Goal: Browse casually

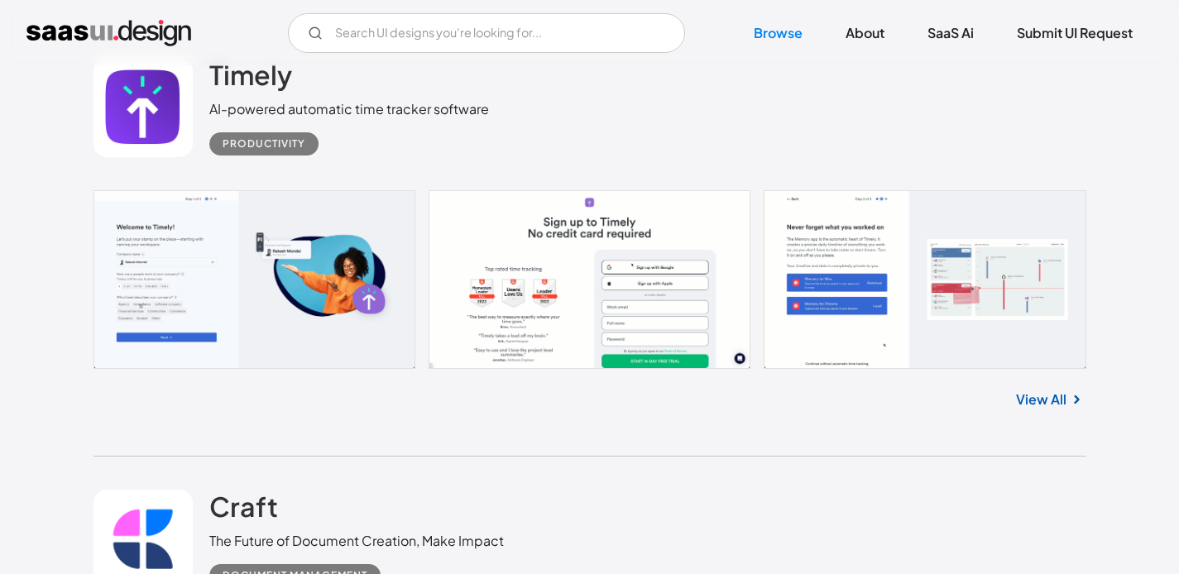
scroll to position [437, 0]
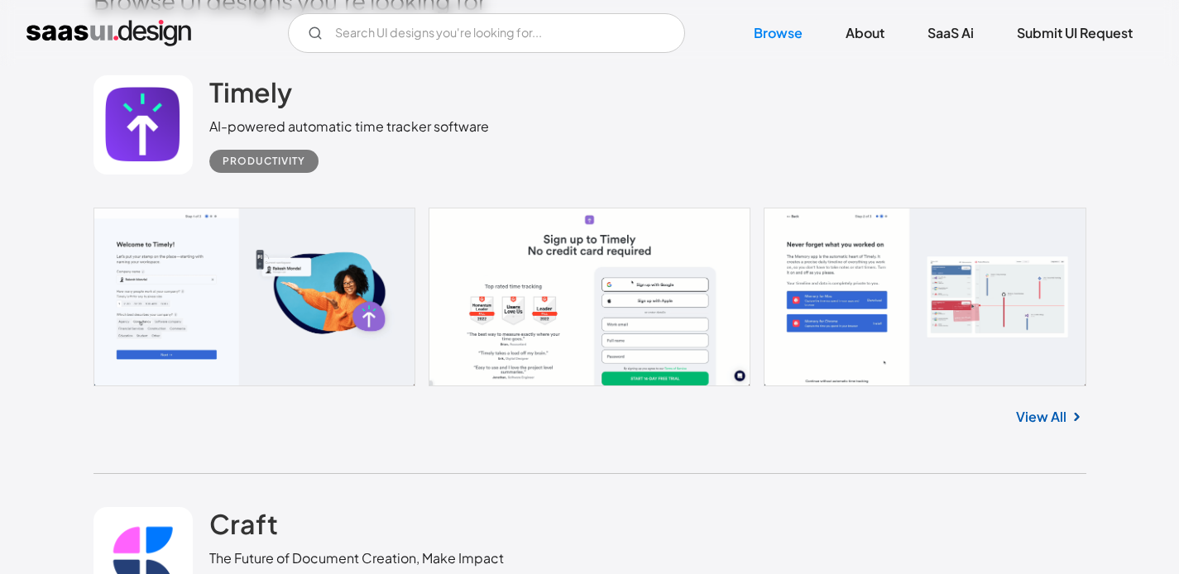
click at [1055, 409] on link "View All" at bounding box center [1041, 417] width 50 height 20
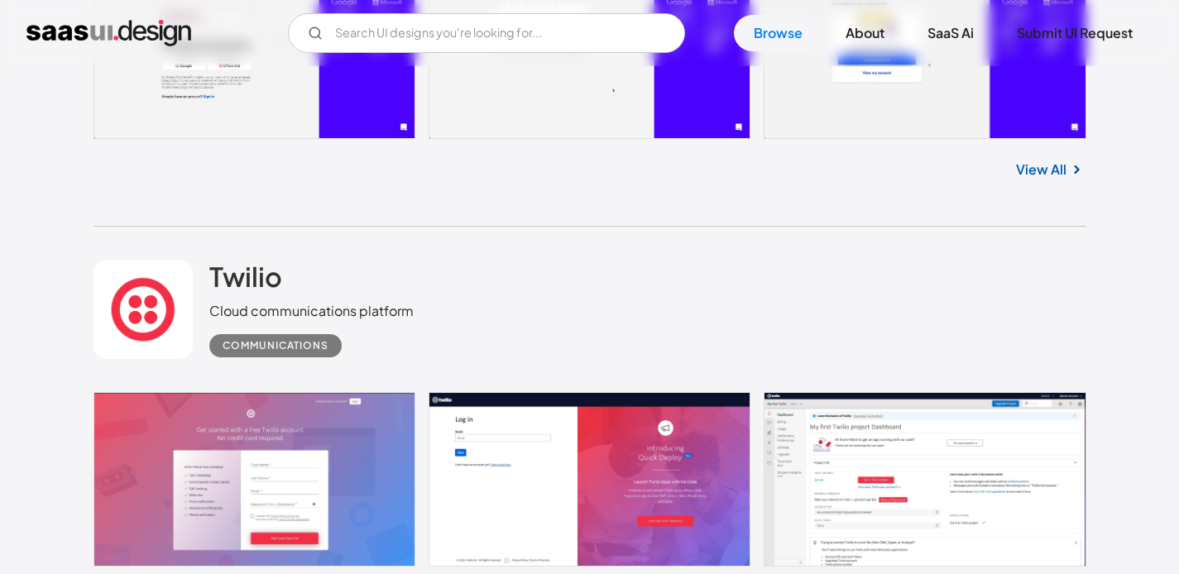
scroll to position [3746, 0]
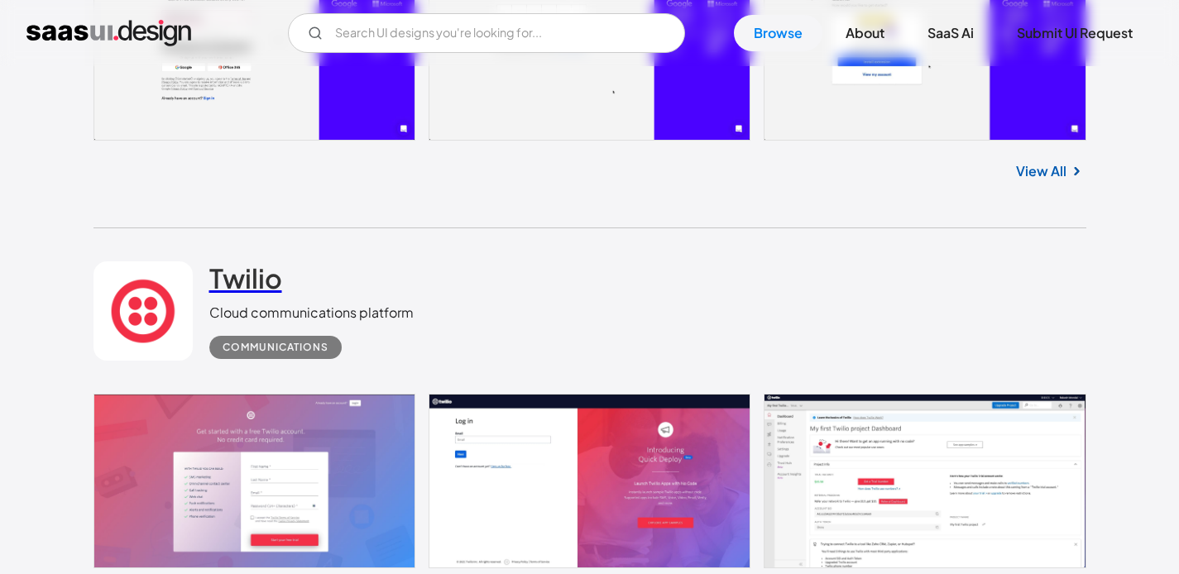
click at [241, 279] on h2 "Twilio" at bounding box center [245, 278] width 73 height 33
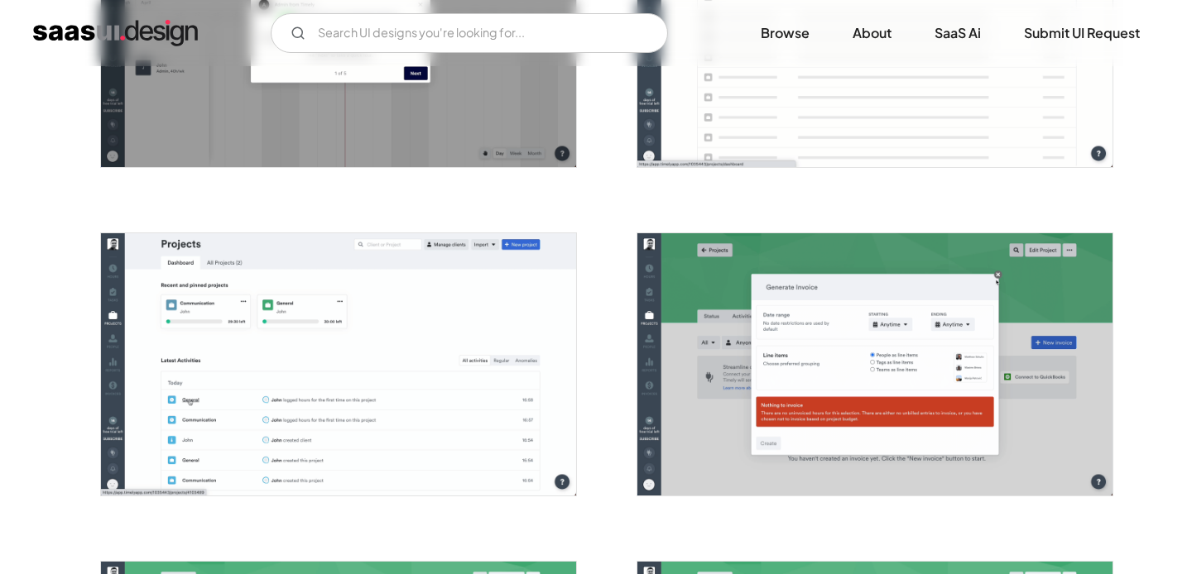
scroll to position [3115, 0]
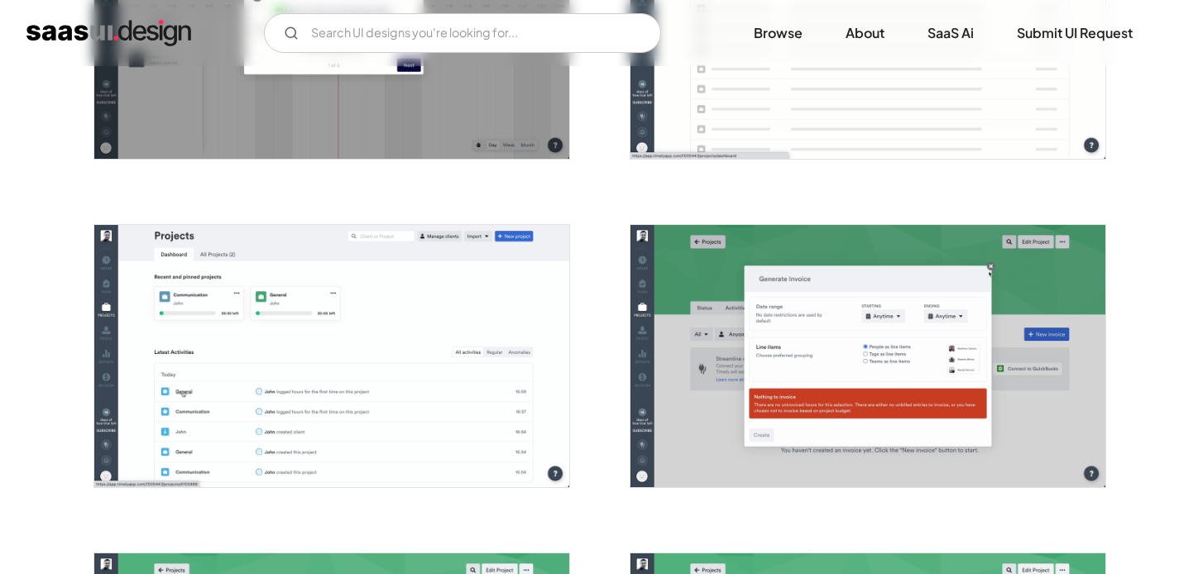
click at [453, 329] on img "open lightbox" at bounding box center [331, 356] width 475 height 262
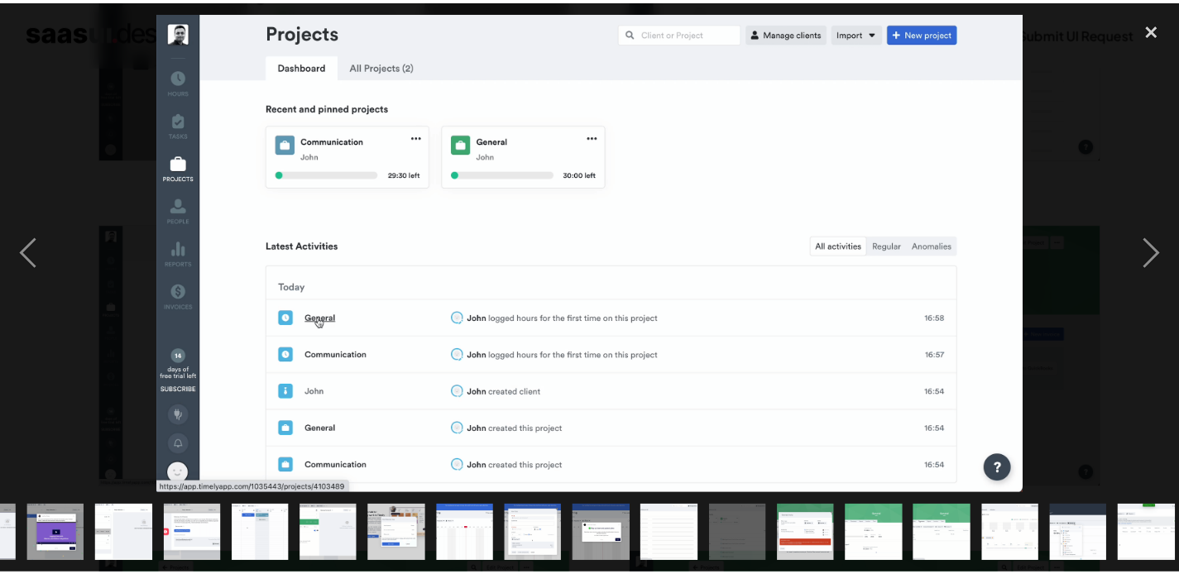
scroll to position [0, 542]
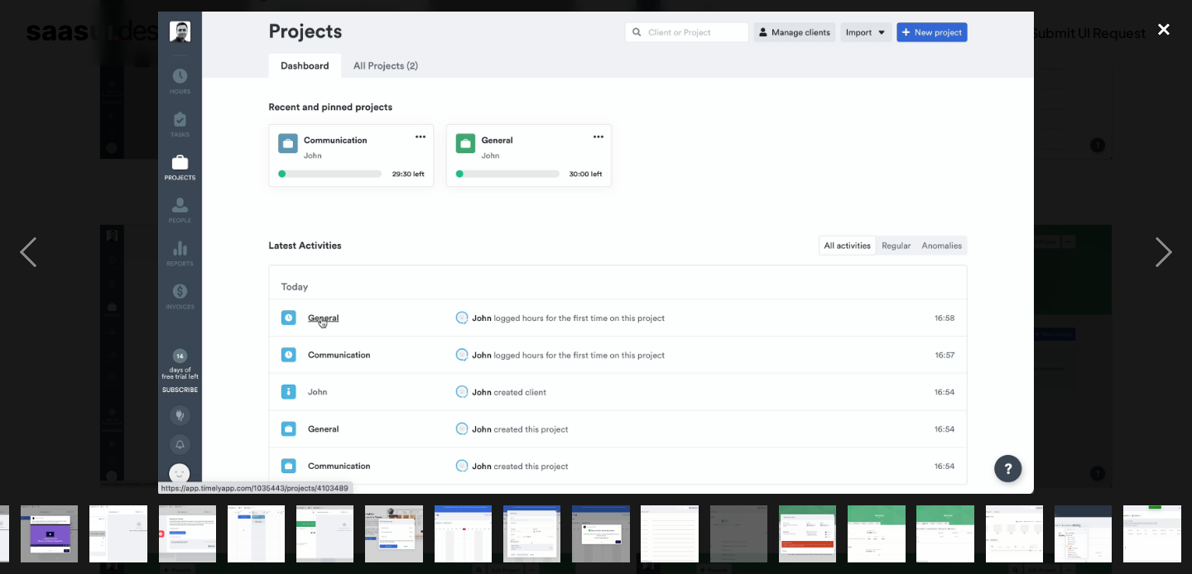
click at [1160, 31] on div "close lightbox" at bounding box center [1164, 30] width 56 height 36
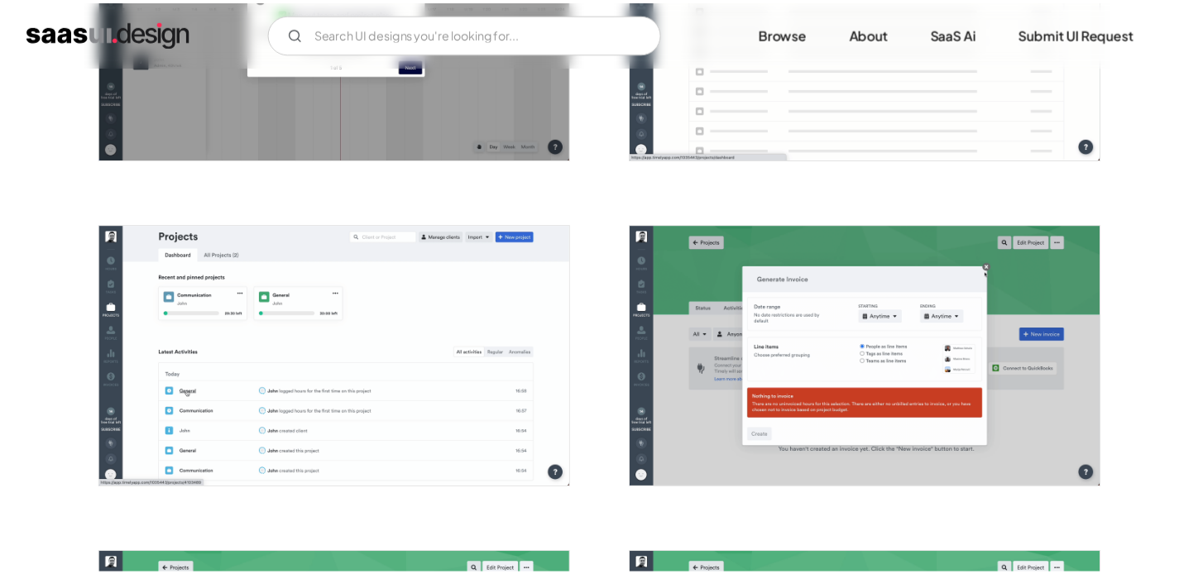
scroll to position [0, 0]
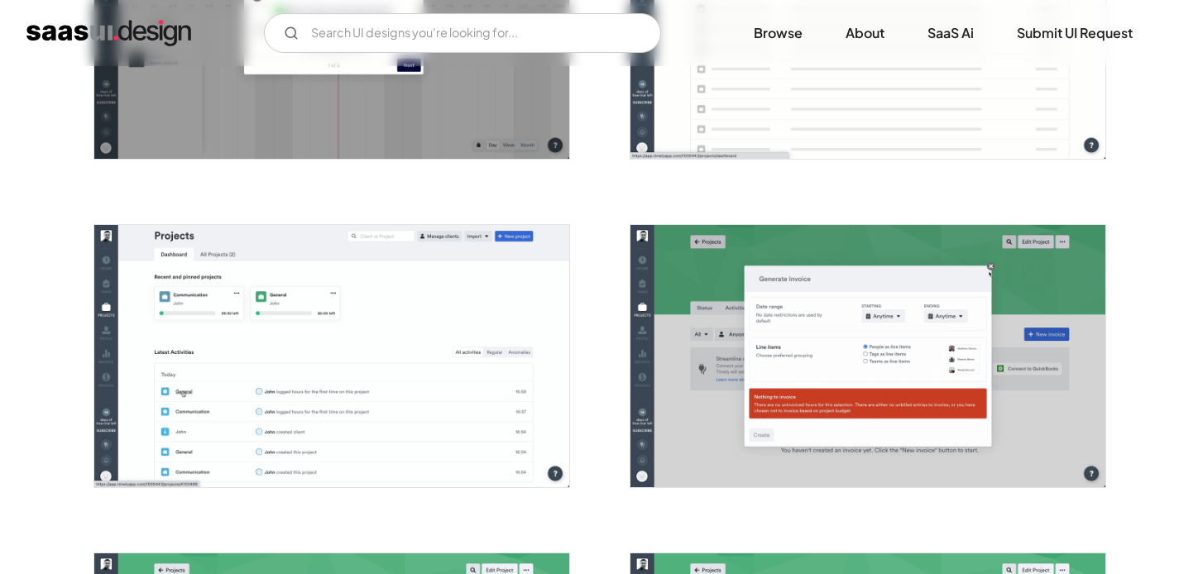
click at [761, 410] on img "open lightbox" at bounding box center [868, 356] width 475 height 262
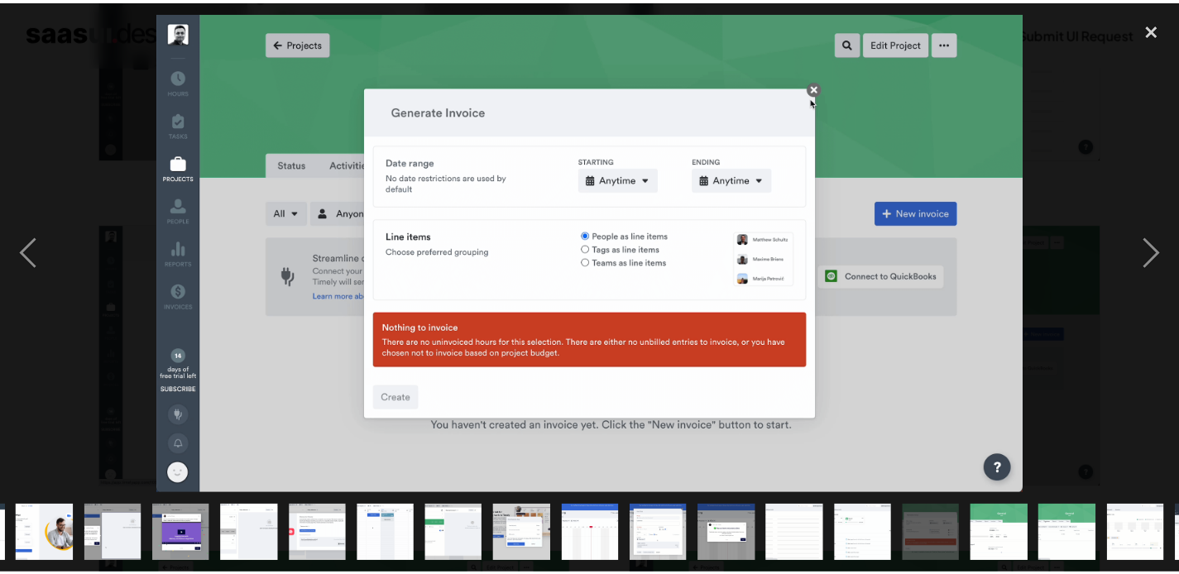
scroll to position [0, 542]
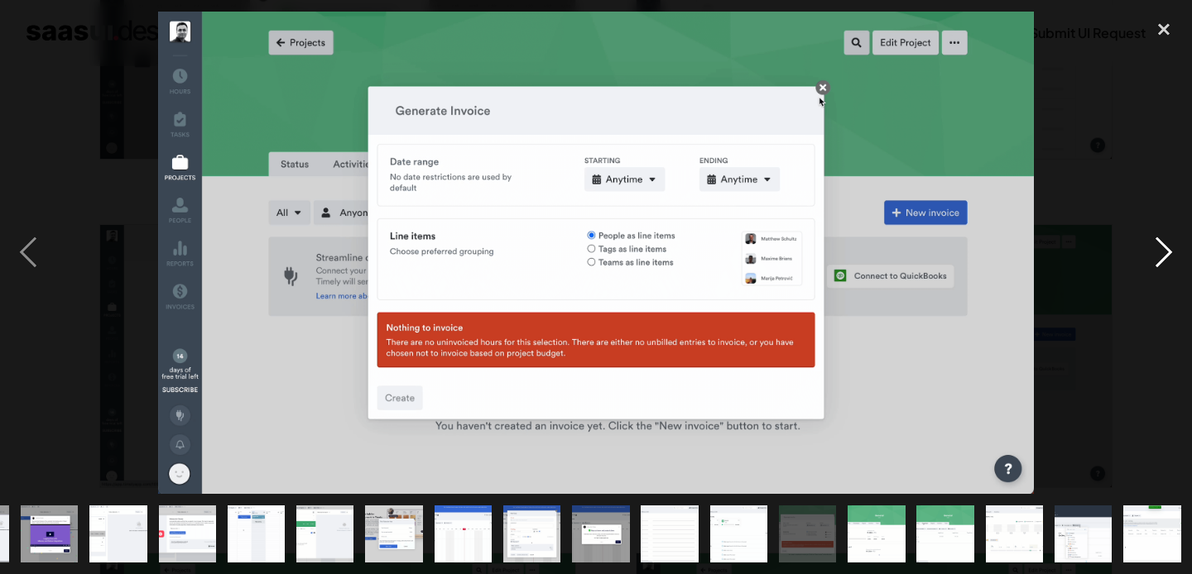
click at [1172, 251] on div "next image" at bounding box center [1164, 253] width 56 height 483
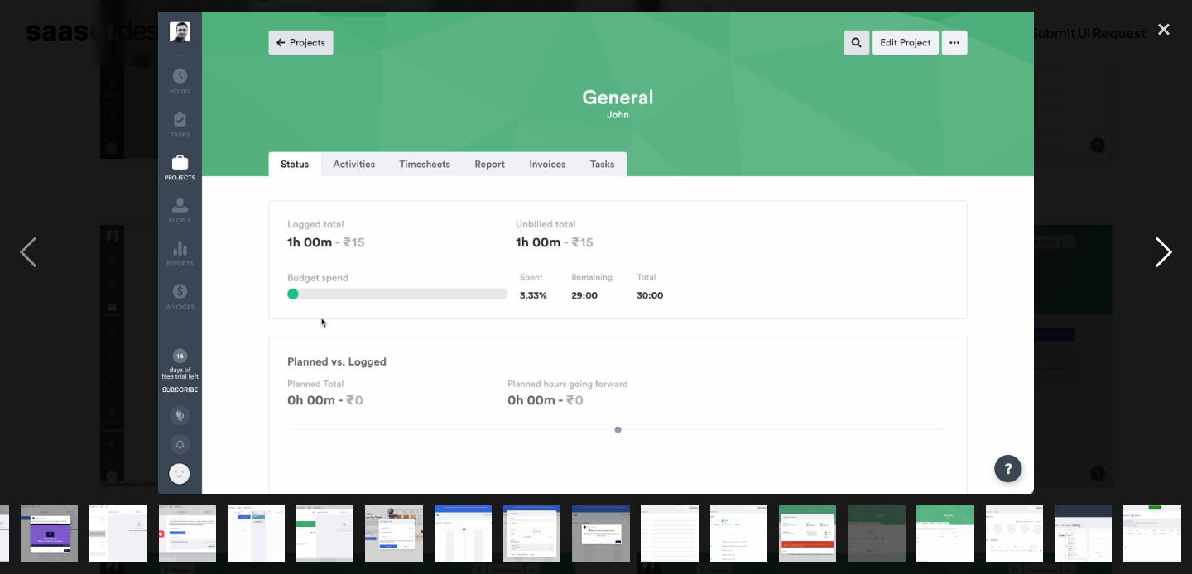
click at [1172, 251] on div "next image" at bounding box center [1164, 253] width 56 height 483
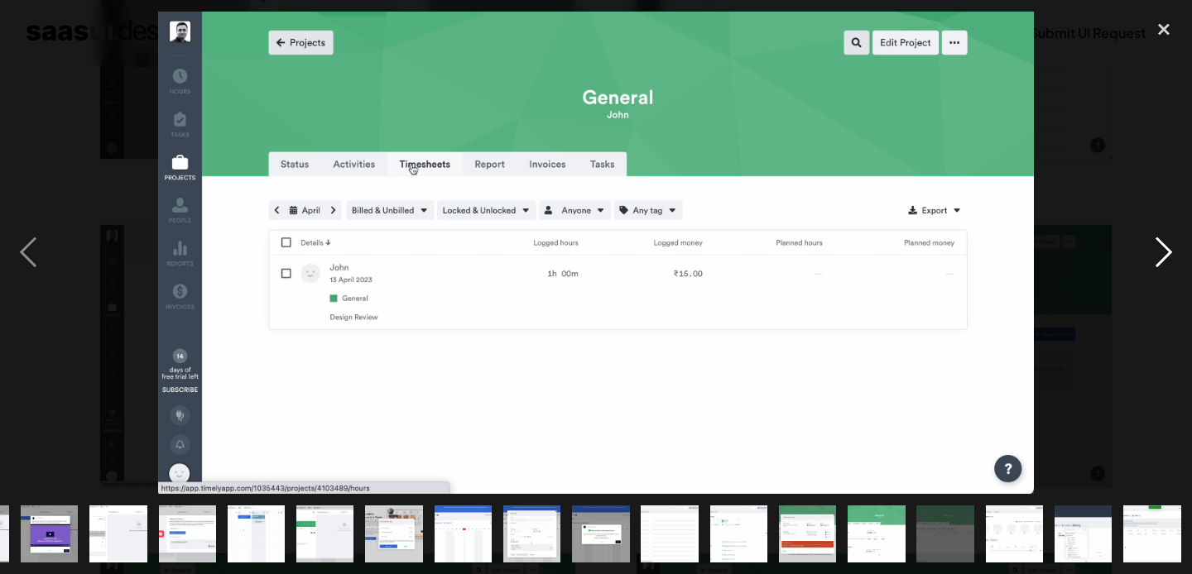
click at [1172, 251] on div "next image" at bounding box center [1164, 253] width 56 height 483
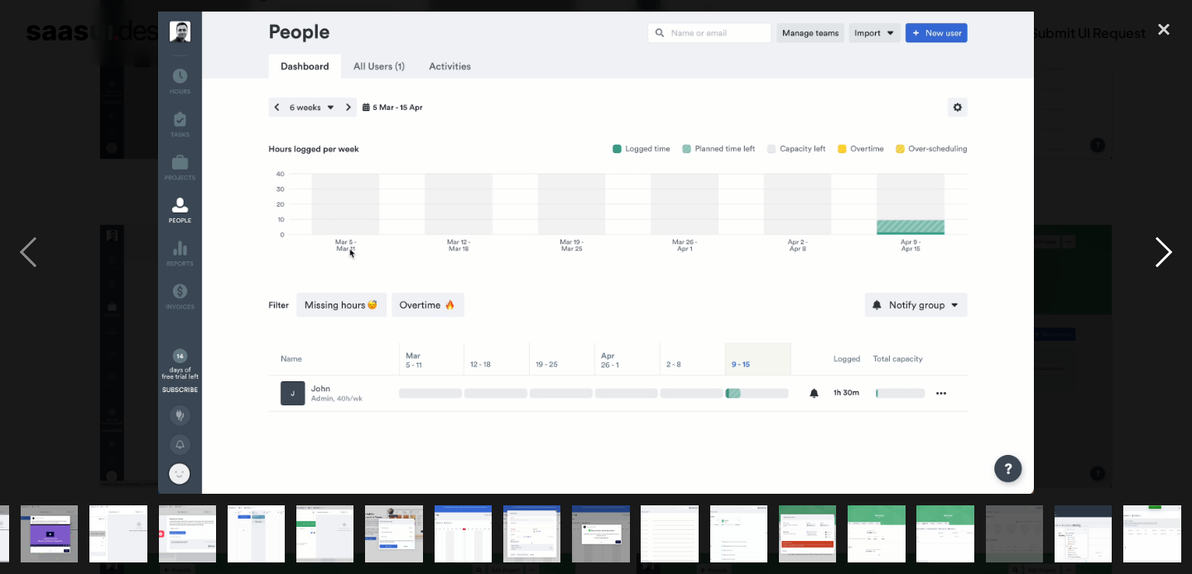
click at [1172, 251] on div "next image" at bounding box center [1164, 253] width 56 height 483
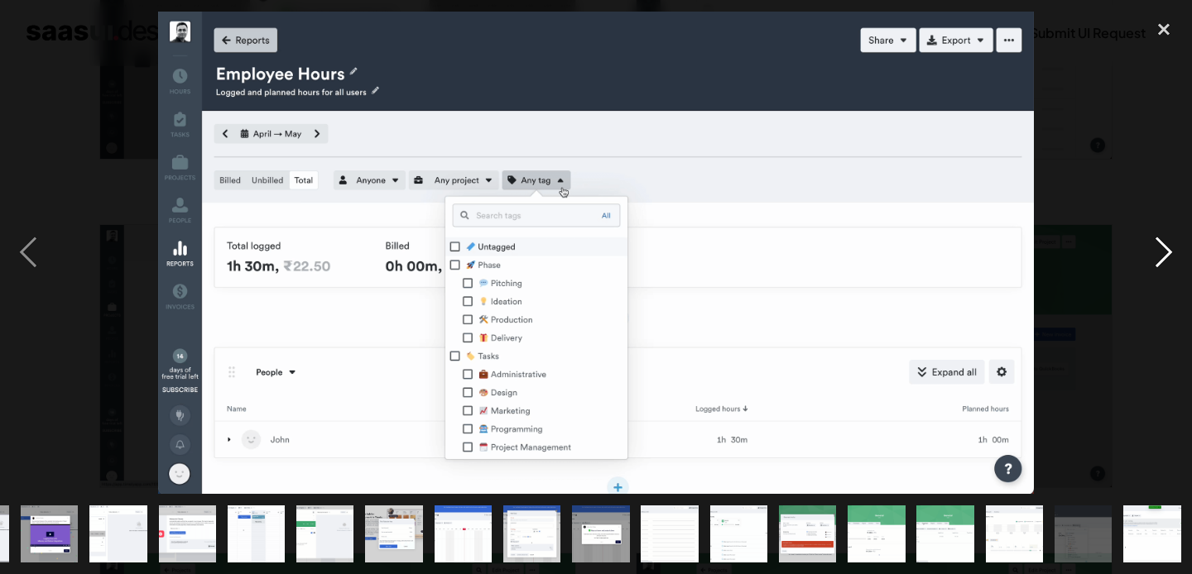
click at [1172, 251] on div "next image" at bounding box center [1164, 253] width 56 height 483
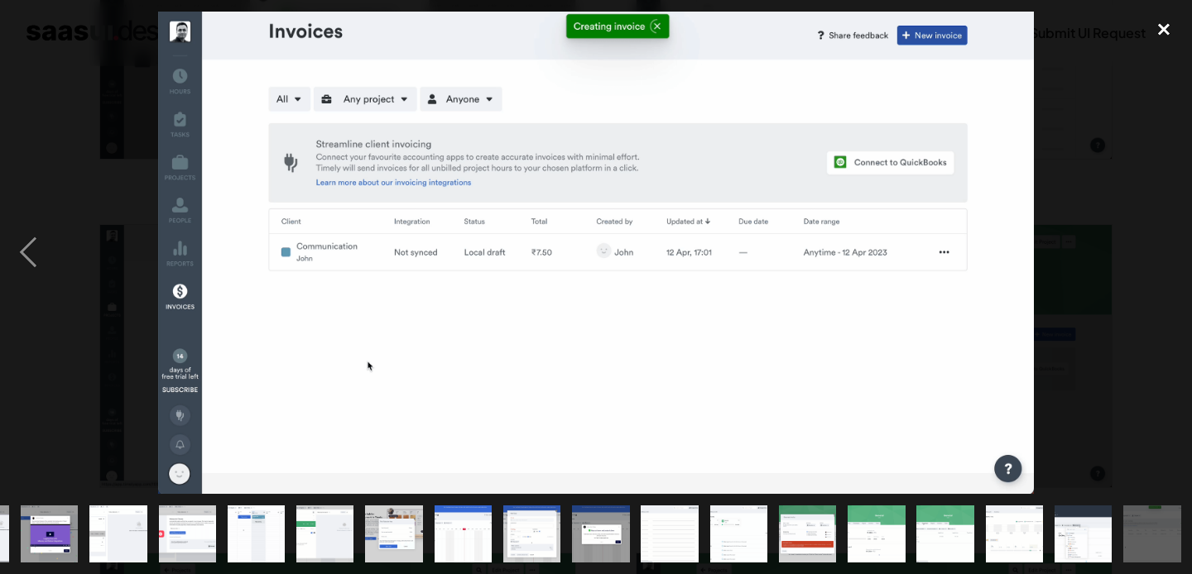
click at [1167, 30] on div "close lightbox" at bounding box center [1164, 30] width 56 height 36
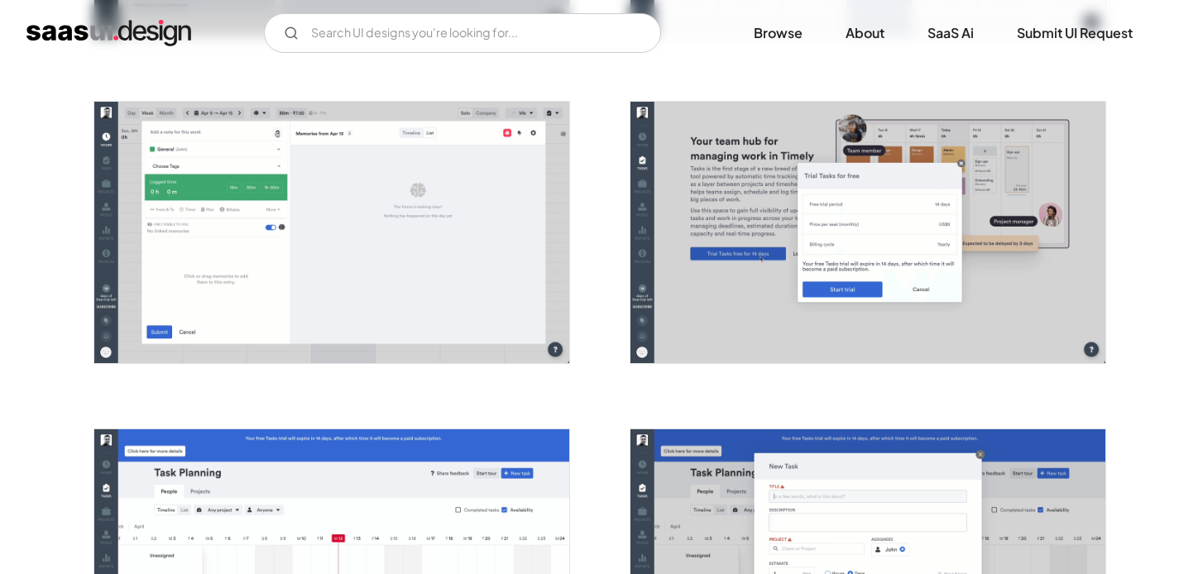
scroll to position [2252, 0]
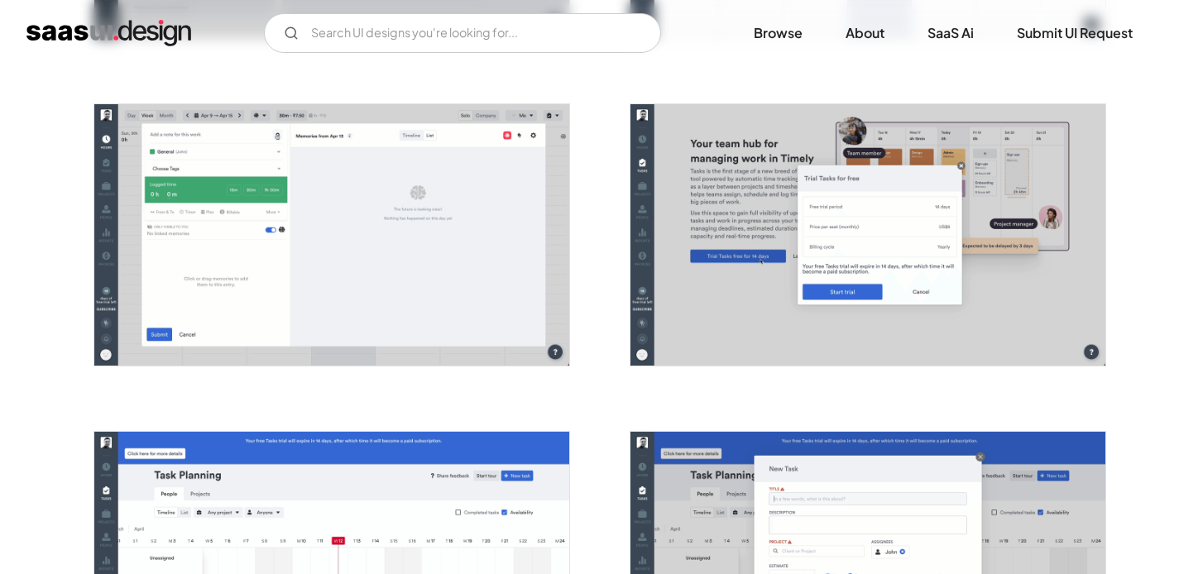
click at [392, 310] on img "open lightbox" at bounding box center [331, 235] width 475 height 262
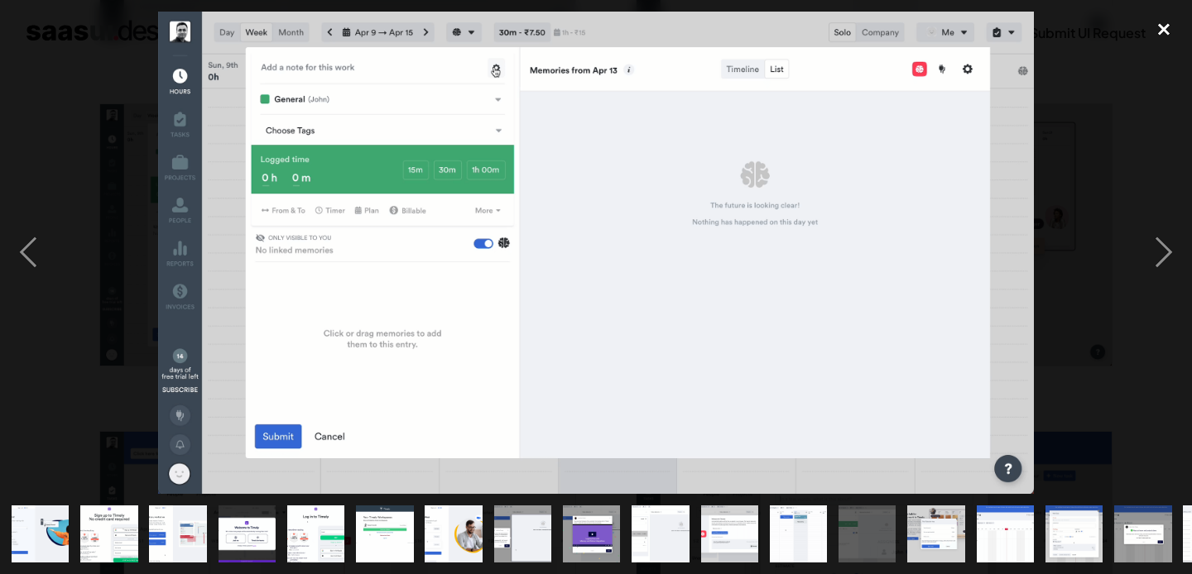
click at [1163, 37] on div "close lightbox" at bounding box center [1164, 30] width 56 height 36
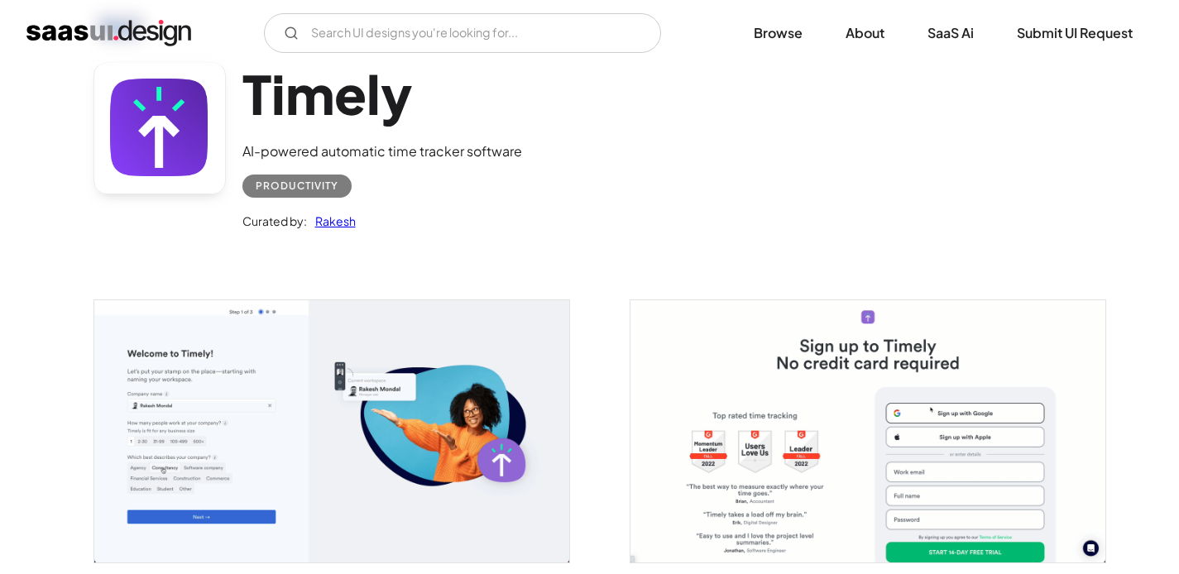
scroll to position [0, 0]
